Goal: Task Accomplishment & Management: Use online tool/utility

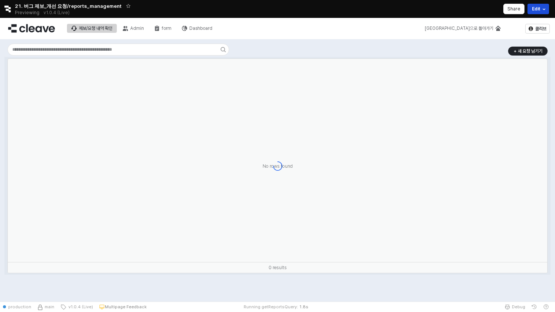
click at [534, 9] on button "Edit" at bounding box center [539, 9] width 22 height 10
click at [536, 13] on button "Edit" at bounding box center [539, 9] width 22 height 10
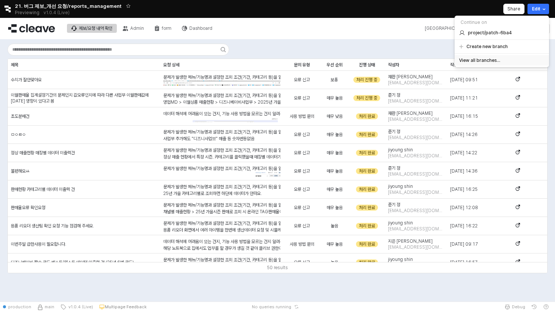
click at [507, 59] on div "View all branches..." at bounding box center [502, 60] width 86 height 6
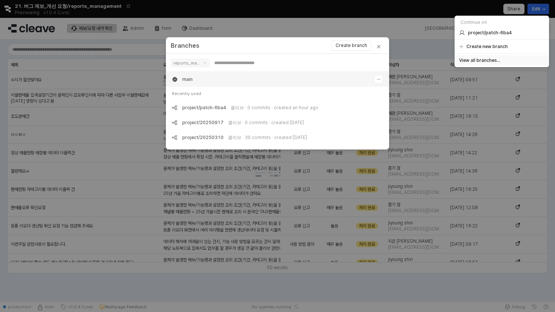
scroll to position [74, 223]
click at [383, 51] on span "Close" at bounding box center [378, 47] width 21 height 21
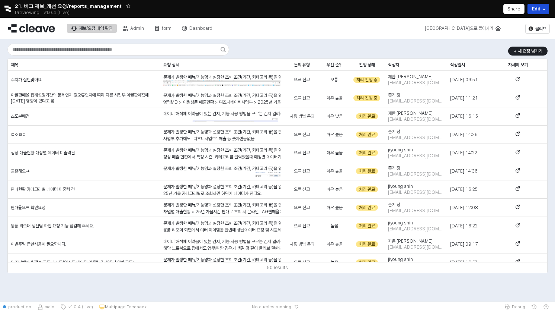
click at [539, 10] on button "Edit" at bounding box center [539, 9] width 22 height 10
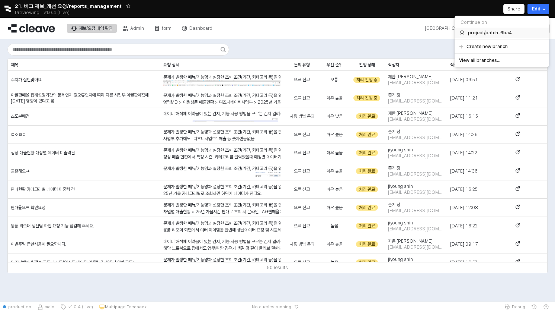
click at [519, 34] on div "project/patch-6ba4" at bounding box center [500, 33] width 83 height 6
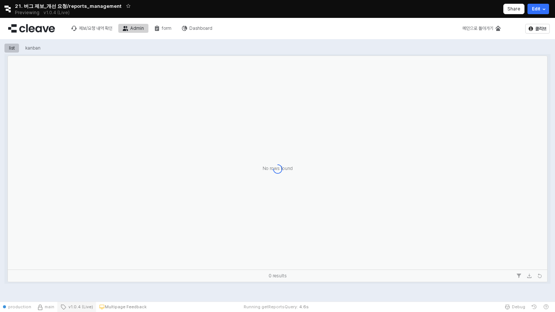
click at [70, 306] on span "v1.0.4 (Live)" at bounding box center [79, 306] width 27 height 6
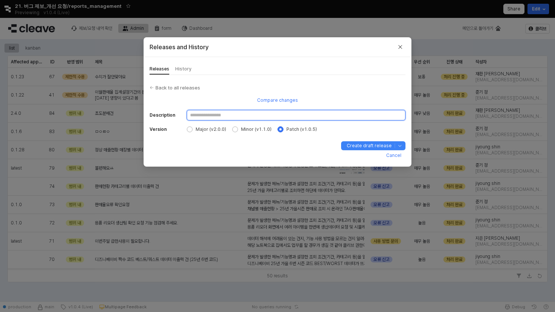
click at [266, 116] on input "Description" at bounding box center [296, 115] width 218 height 10
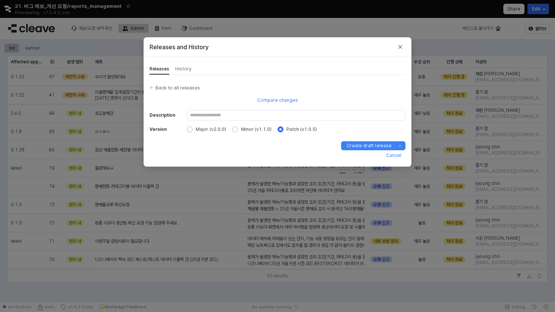
click at [328, 122] on div "Description Version Major (v2.0.0) Minor (v1.1.0) Patch (v1.0.5) Cancel Create …" at bounding box center [278, 135] width 256 height 51
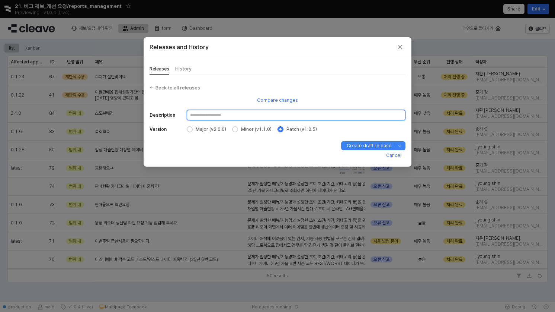
click at [281, 112] on input "Description" at bounding box center [296, 115] width 218 height 10
type input "*"
type input "**********"
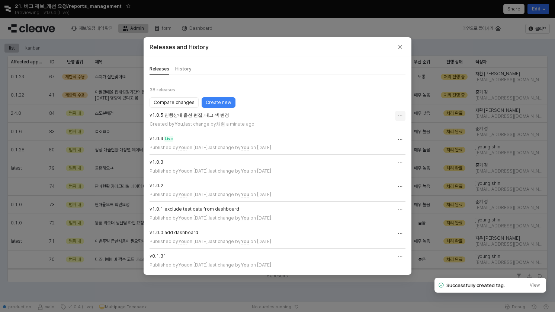
click at [403, 115] on icon "Release actions" at bounding box center [401, 116] width 6 height 6
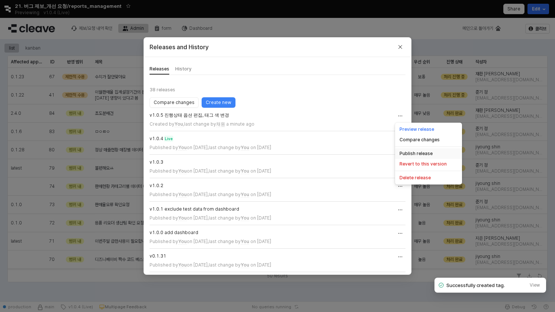
click at [422, 154] on h5 "Publish release" at bounding box center [416, 153] width 33 height 6
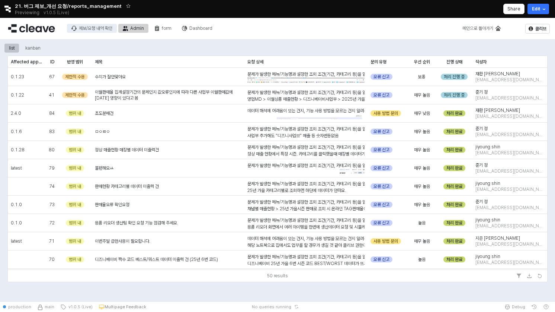
click at [98, 28] on div "제보/요청 내역 확인" at bounding box center [95, 28] width 33 height 5
